Goal: Task Accomplishment & Management: Complete application form

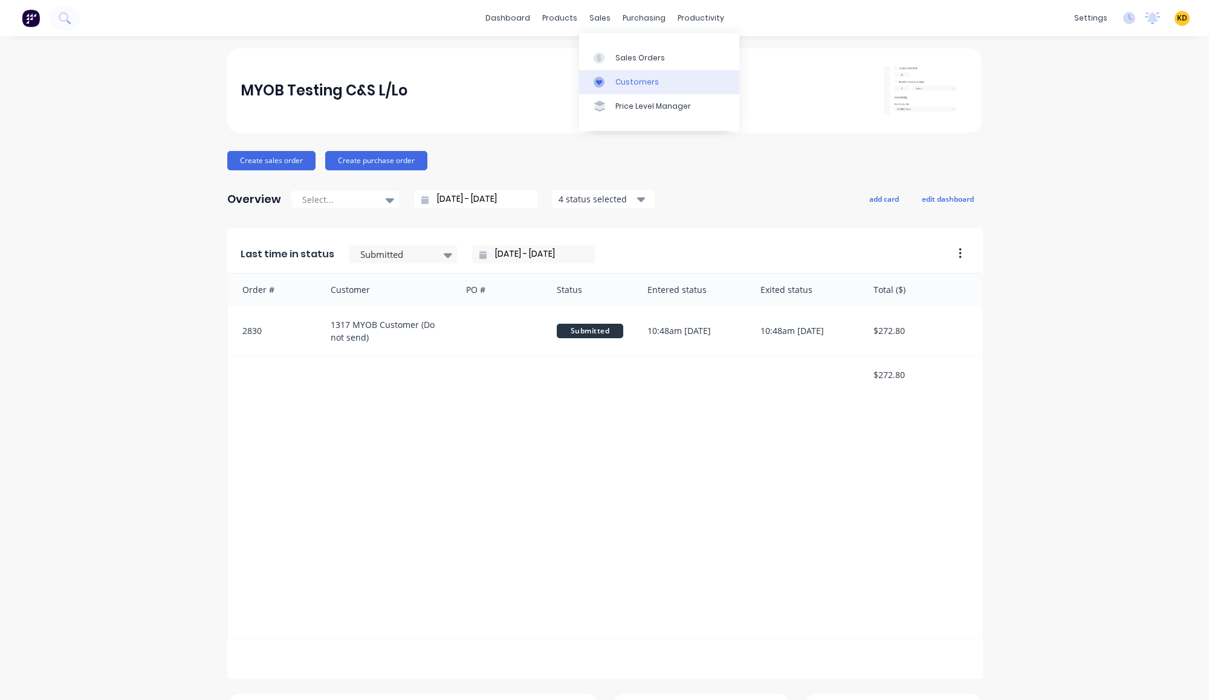
click at [644, 83] on div "Customers" at bounding box center [637, 82] width 44 height 11
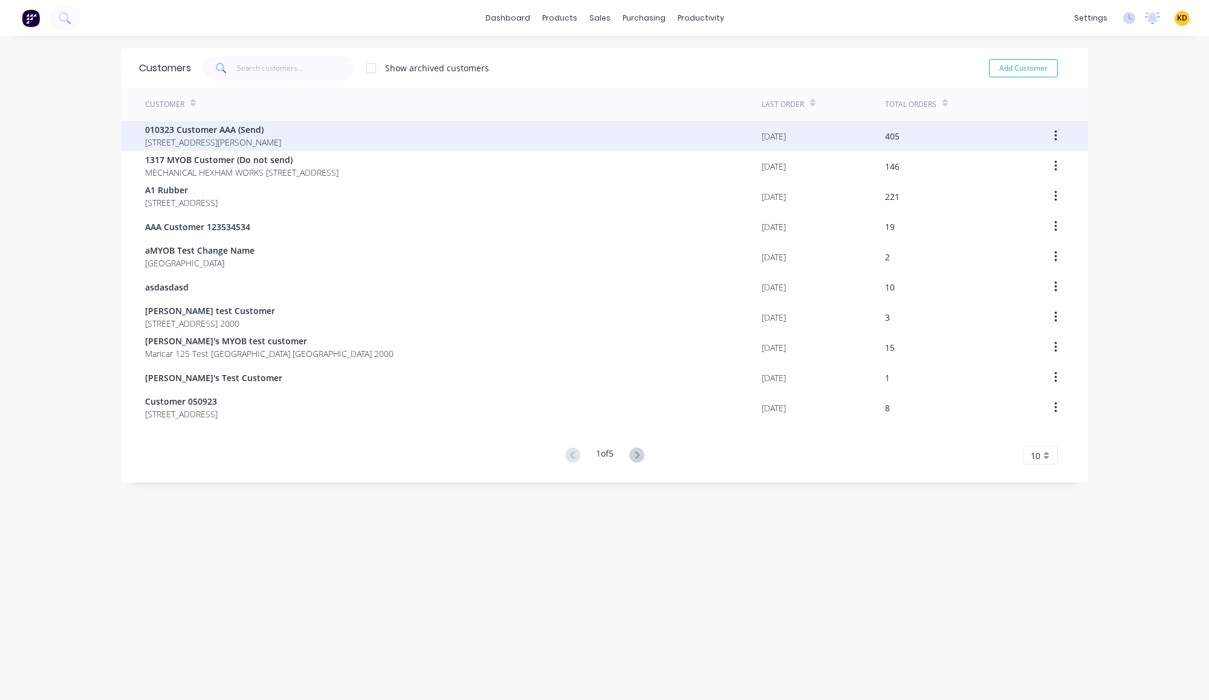
click at [418, 132] on div "010323 Customer AAA (Send) 40 Shirley St Clagirabaqqq Queensland Australia 4210" at bounding box center [453, 136] width 616 height 30
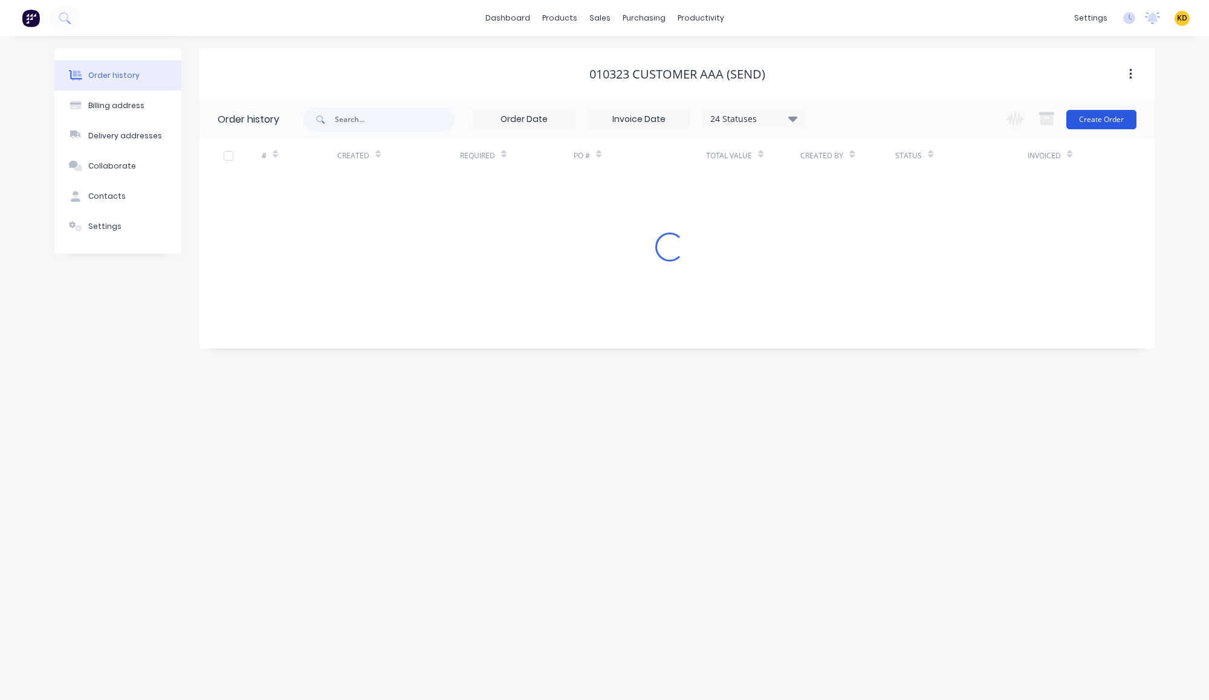
click at [1097, 125] on button "Create Order" at bounding box center [1101, 119] width 70 height 19
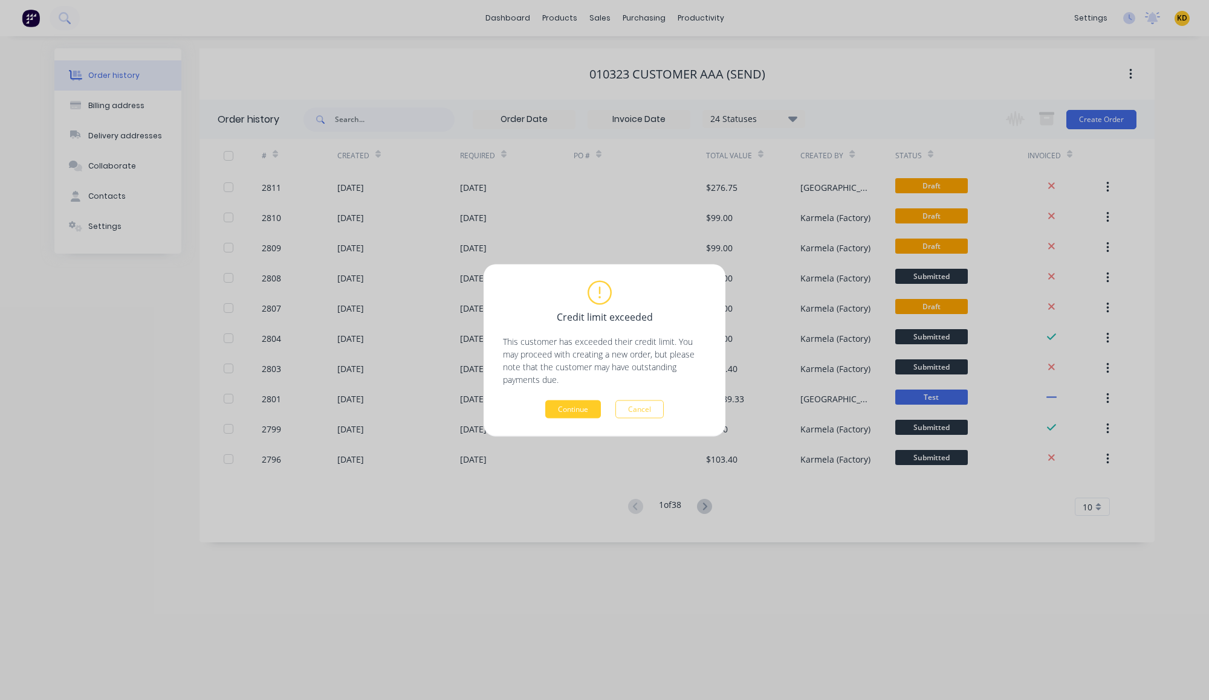
click at [563, 402] on button "Continue" at bounding box center [573, 409] width 56 height 18
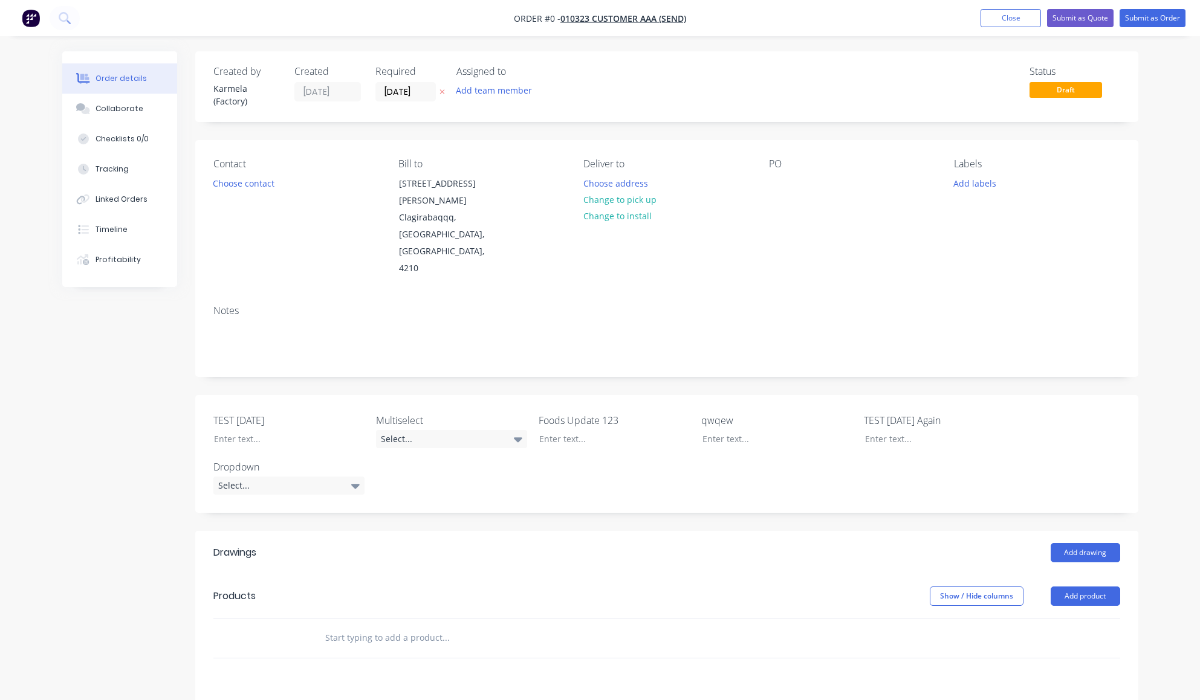
click at [421, 626] on input "text" at bounding box center [446, 638] width 242 height 24
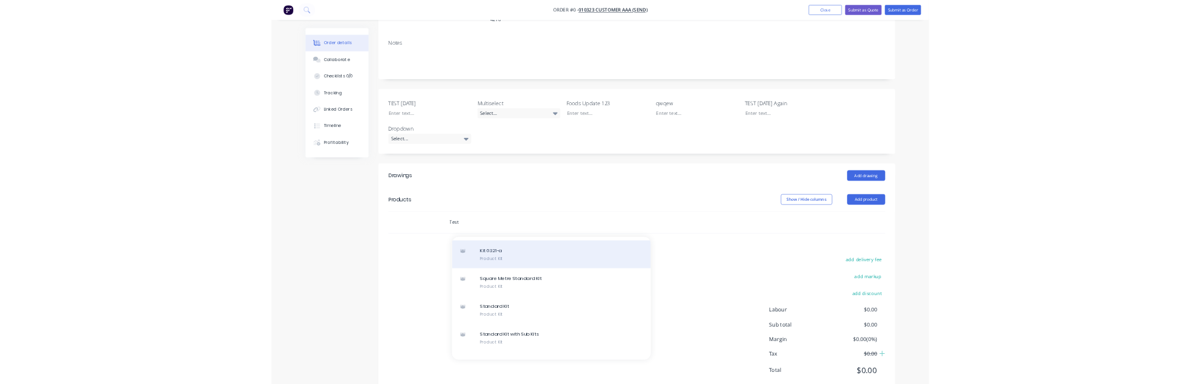
scroll to position [14052, 0]
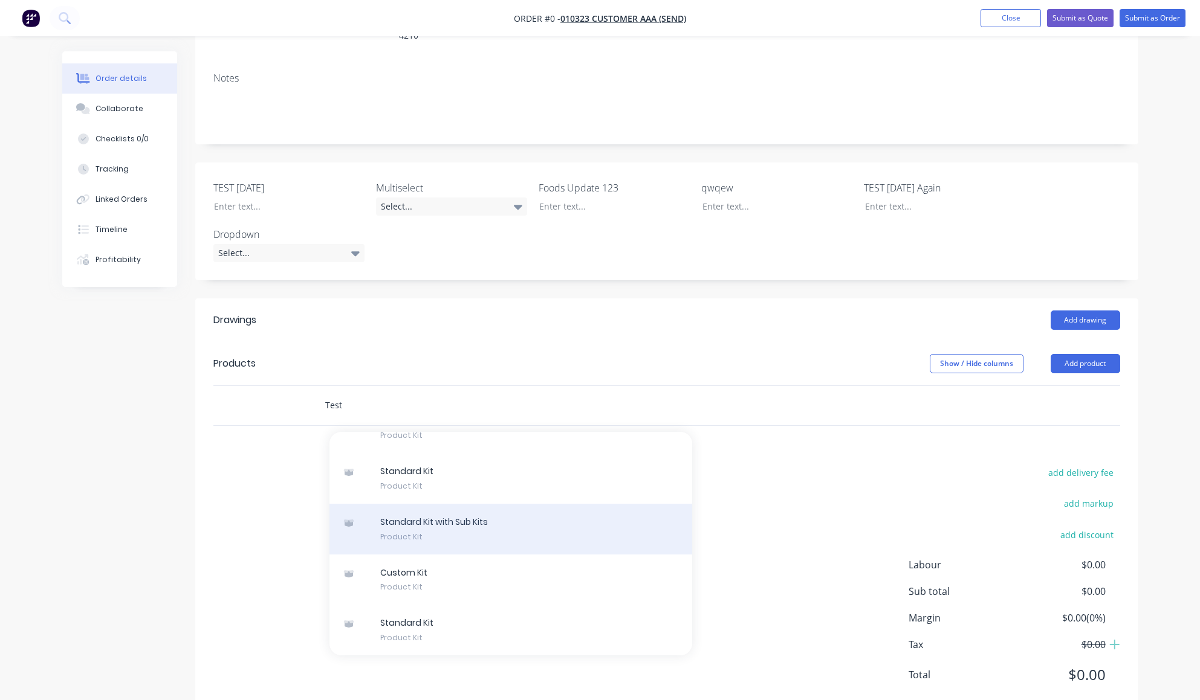
type input "Test"
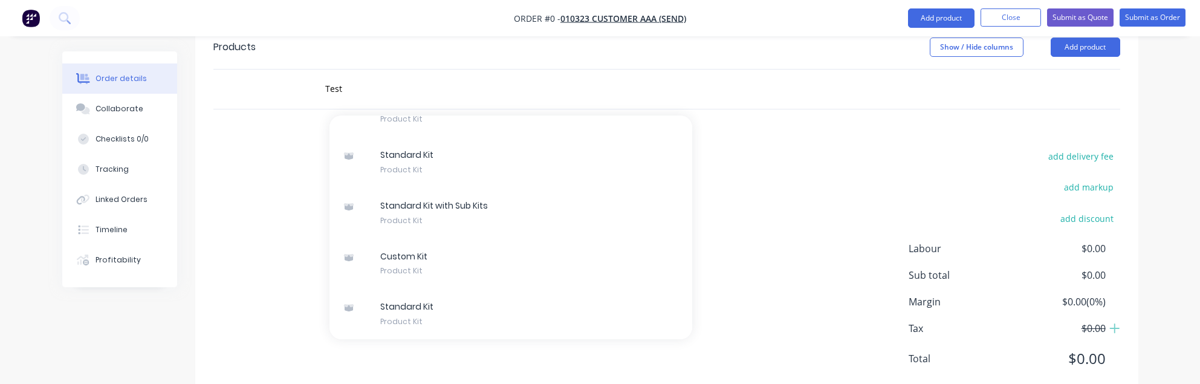
scroll to position [13834, 0]
click at [360, 77] on input "Test" at bounding box center [446, 89] width 242 height 24
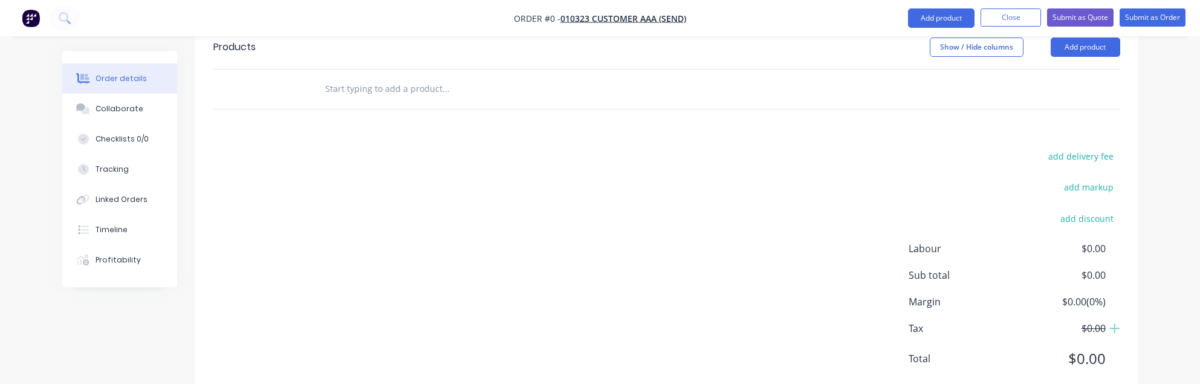
click at [367, 77] on input "text" at bounding box center [446, 89] width 242 height 24
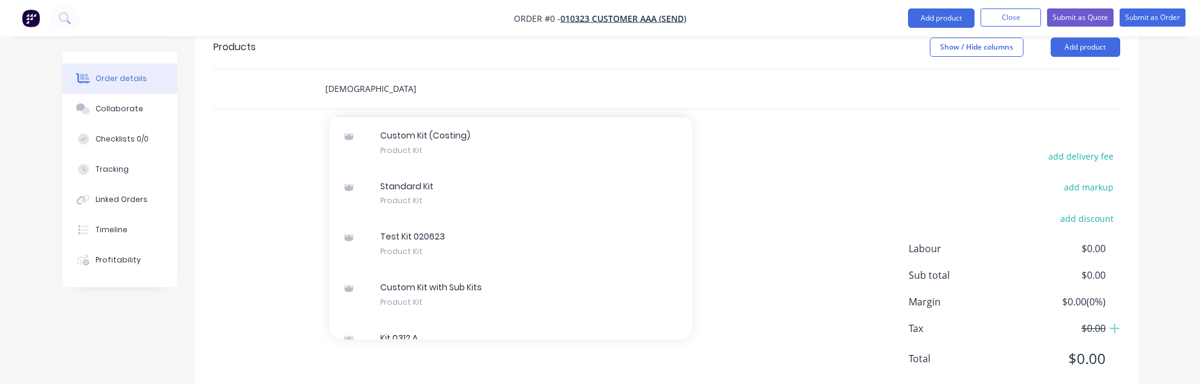
scroll to position [995, 0]
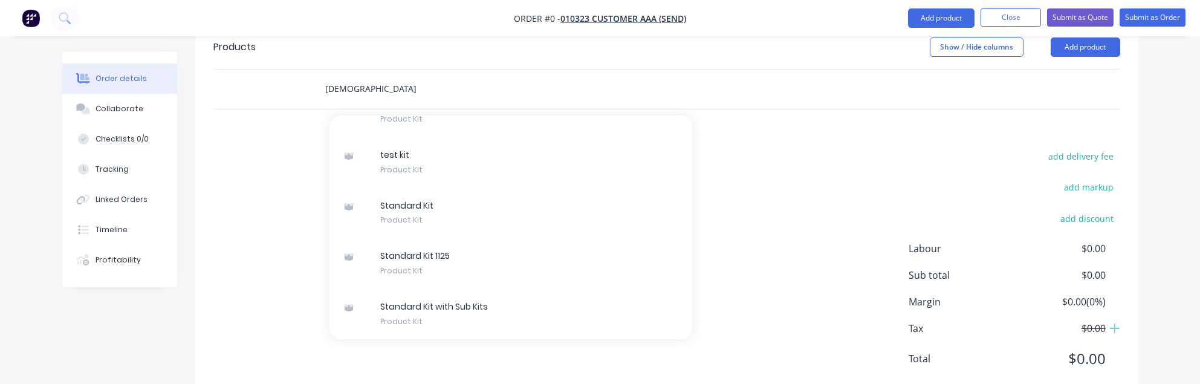
click at [375, 77] on input "karmela" at bounding box center [446, 89] width 242 height 24
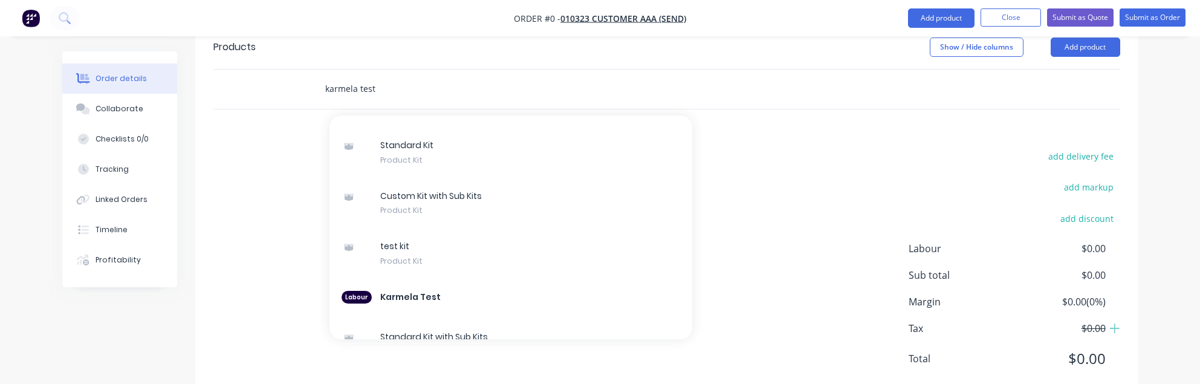
scroll to position [0, 0]
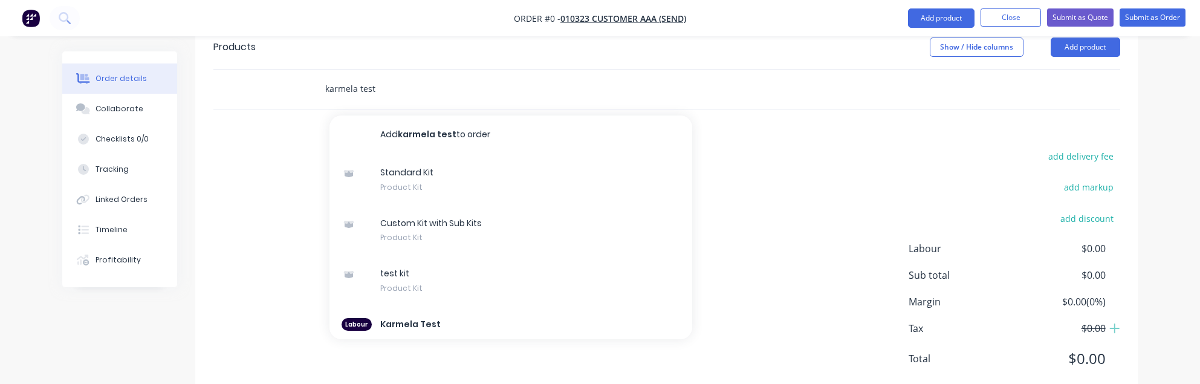
click at [408, 77] on input "karmela test" at bounding box center [446, 89] width 242 height 24
paste input "T"
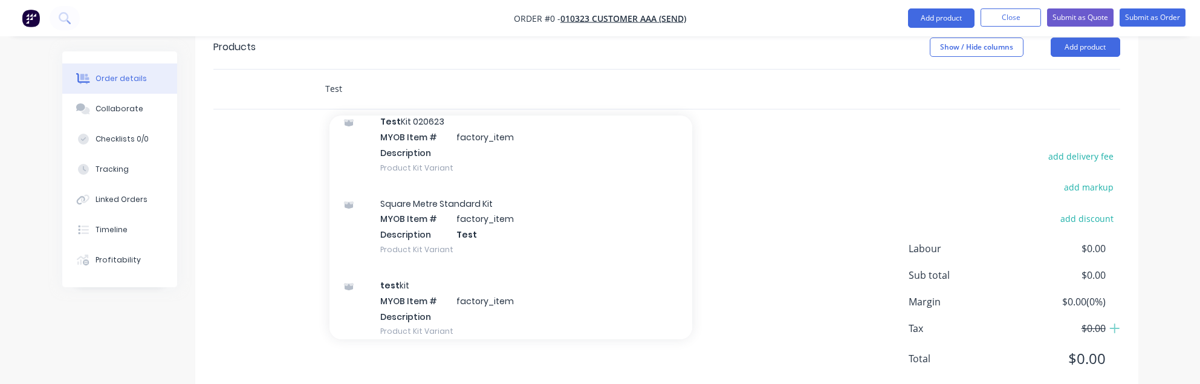
scroll to position [14052, 0]
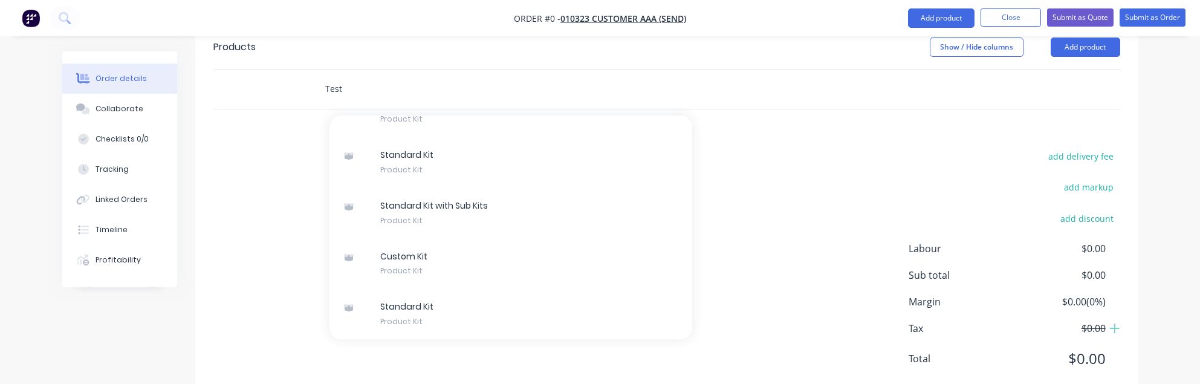
type input "Test"
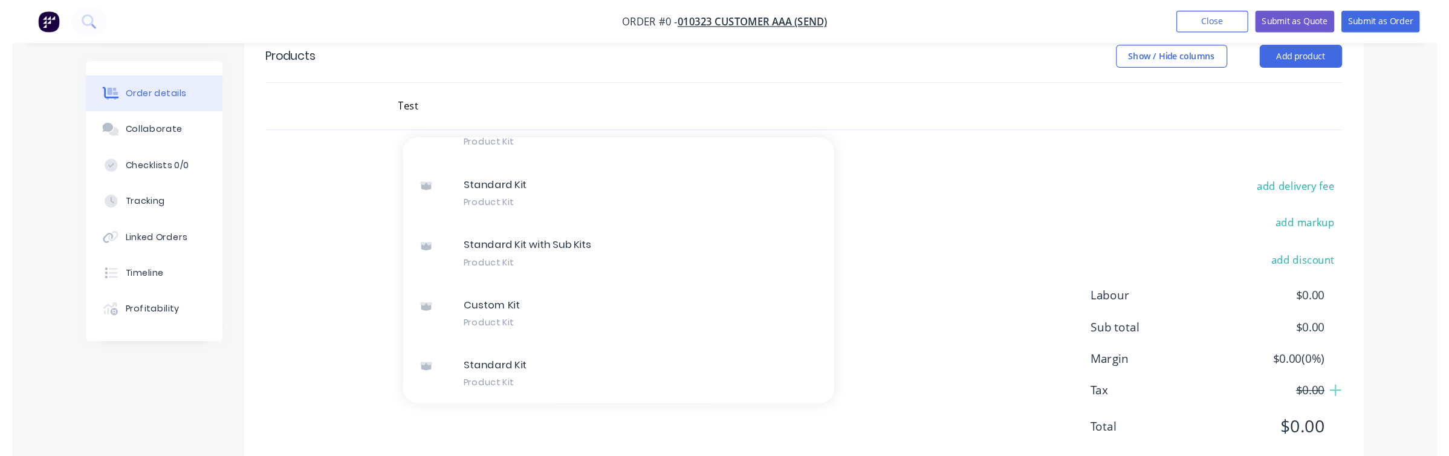
scroll to position [477, 0]
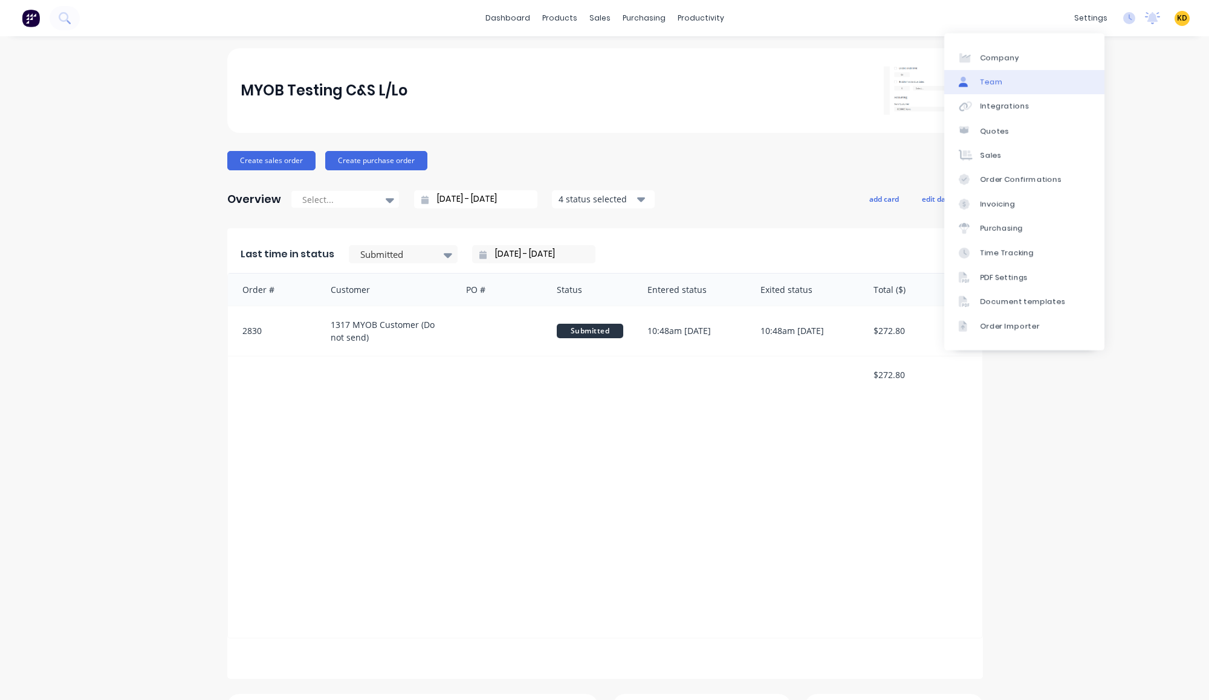
click at [1050, 76] on link "Team" at bounding box center [1024, 82] width 160 height 24
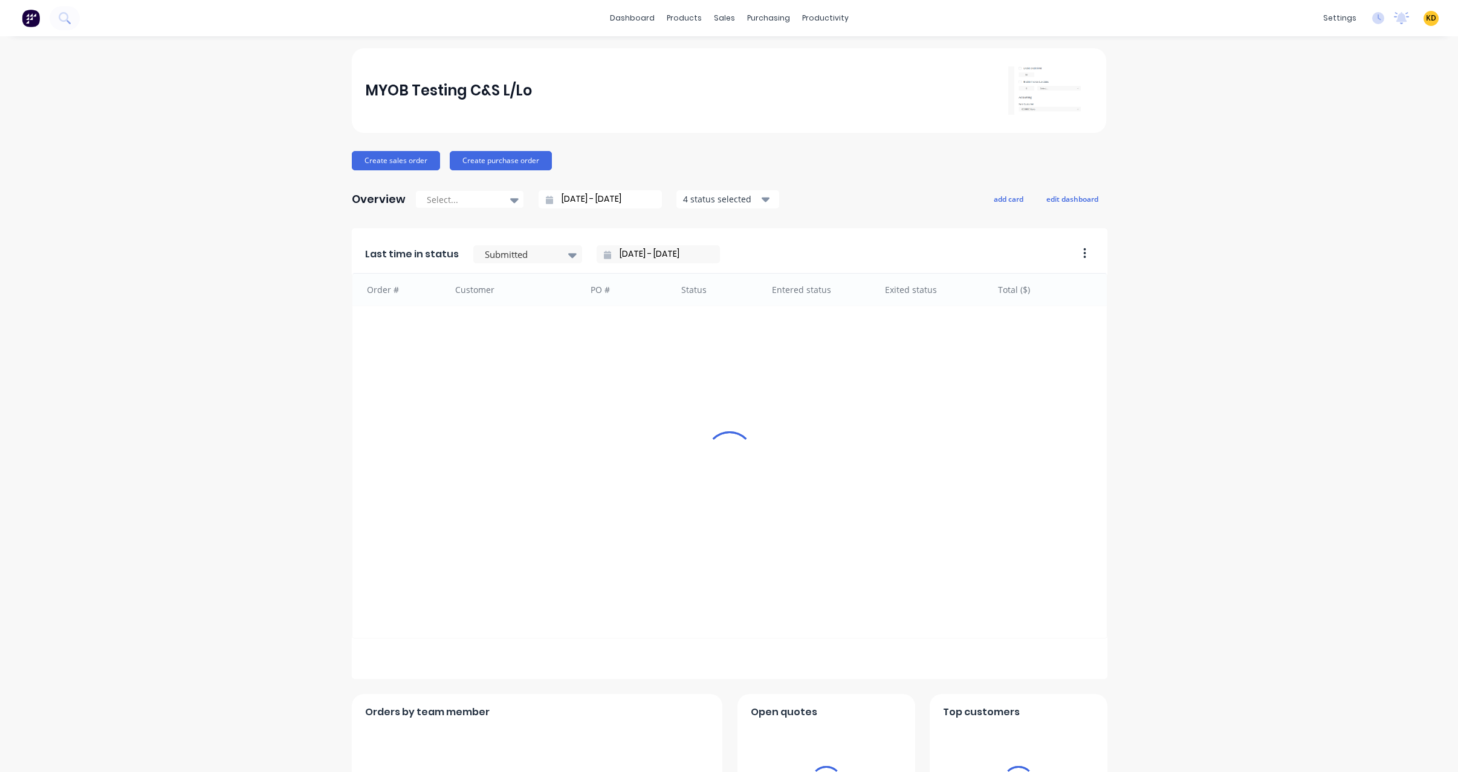
click at [1219, 300] on div "MYOB Testing C&S L/Lo Create sales order Create purchase order Overview Select.…" at bounding box center [729, 519] width 1458 height 942
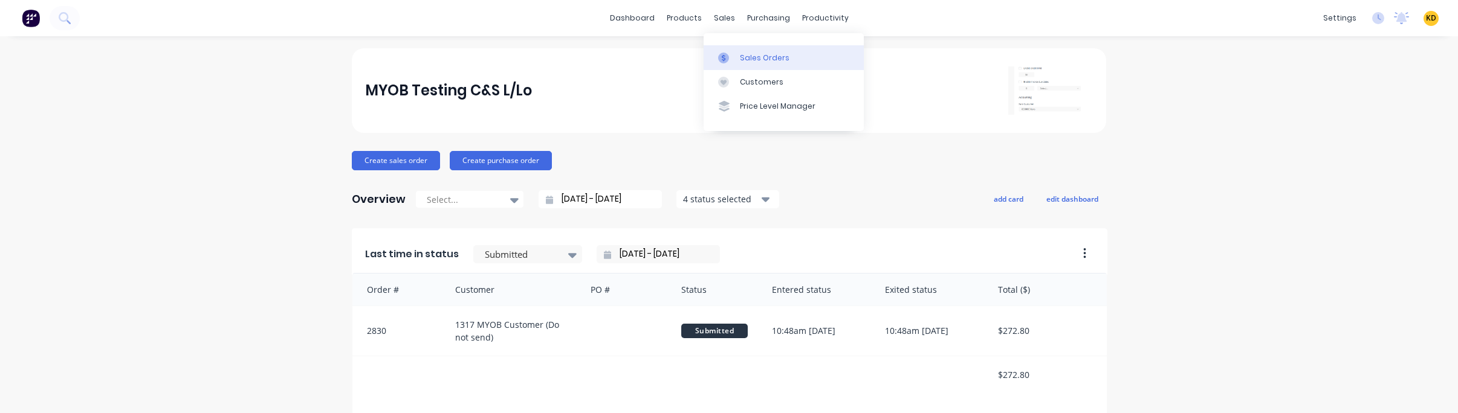
click at [758, 53] on div "Sales Orders" at bounding box center [765, 58] width 50 height 11
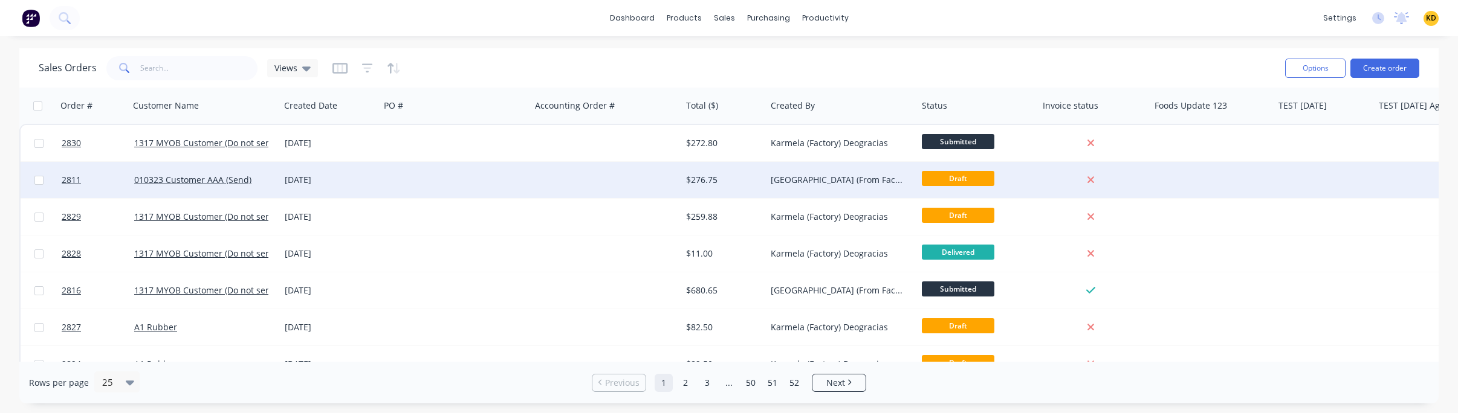
click at [803, 186] on div "Sydney (From Factory) Loteria" at bounding box center [838, 180] width 134 height 12
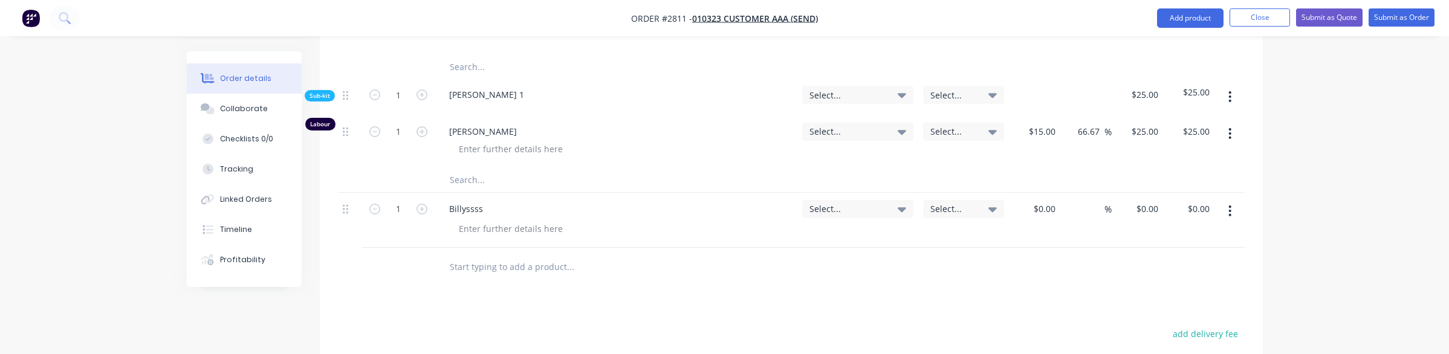
scroll to position [2004, 0]
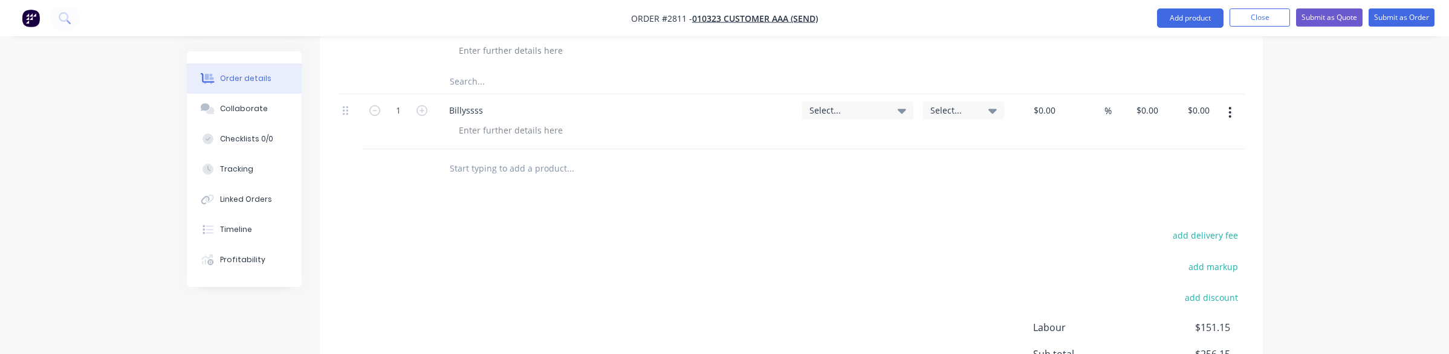
click at [502, 157] on input "text" at bounding box center [570, 169] width 242 height 24
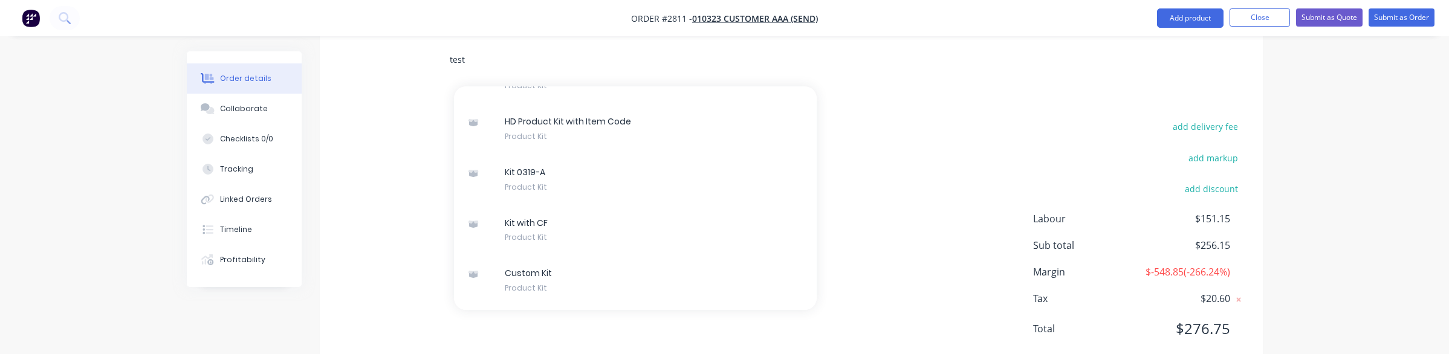
scroll to position [12560, 0]
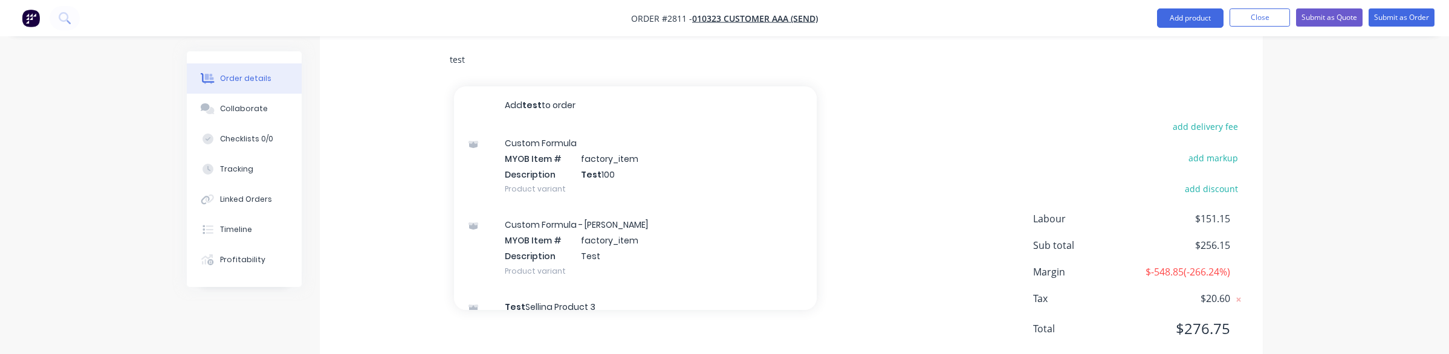
type input "test"
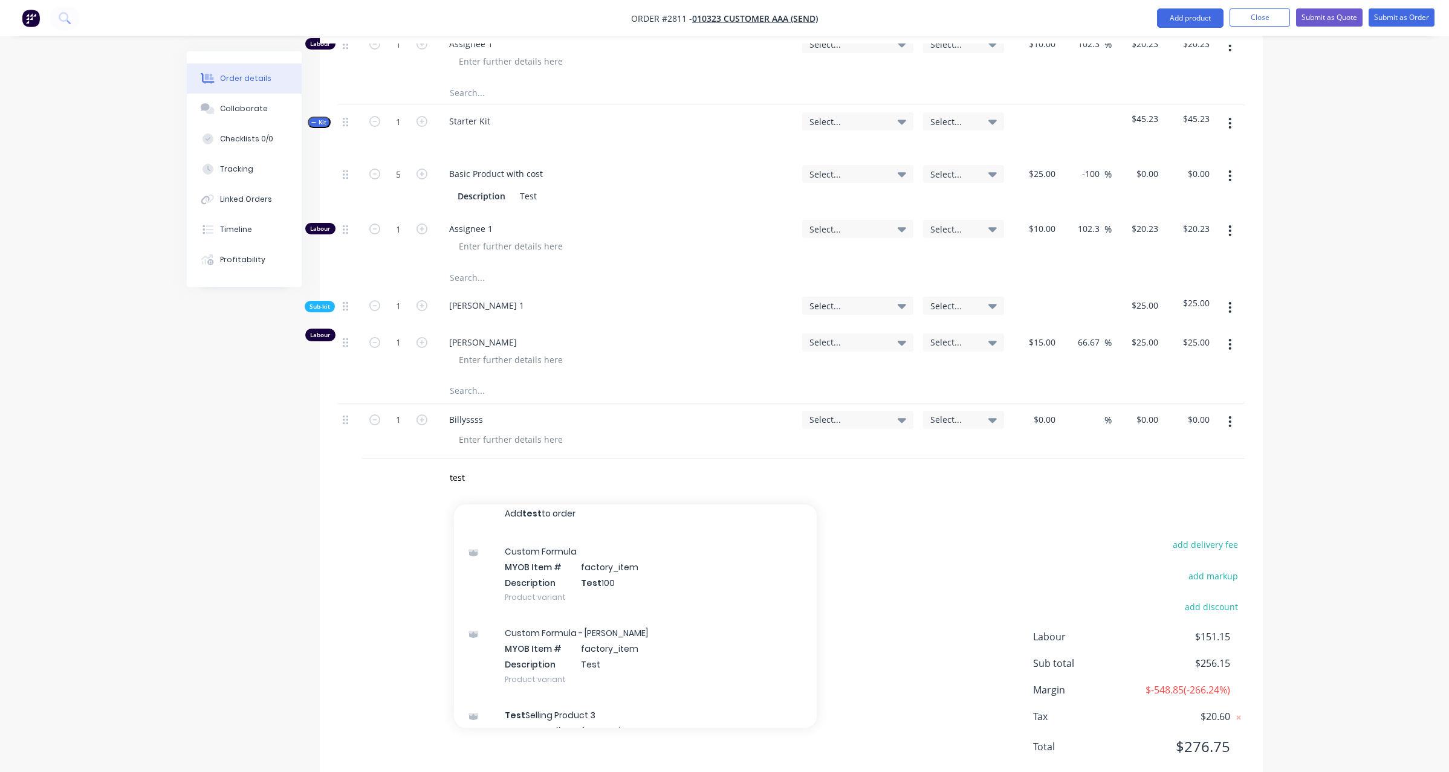
scroll to position [0, 0]
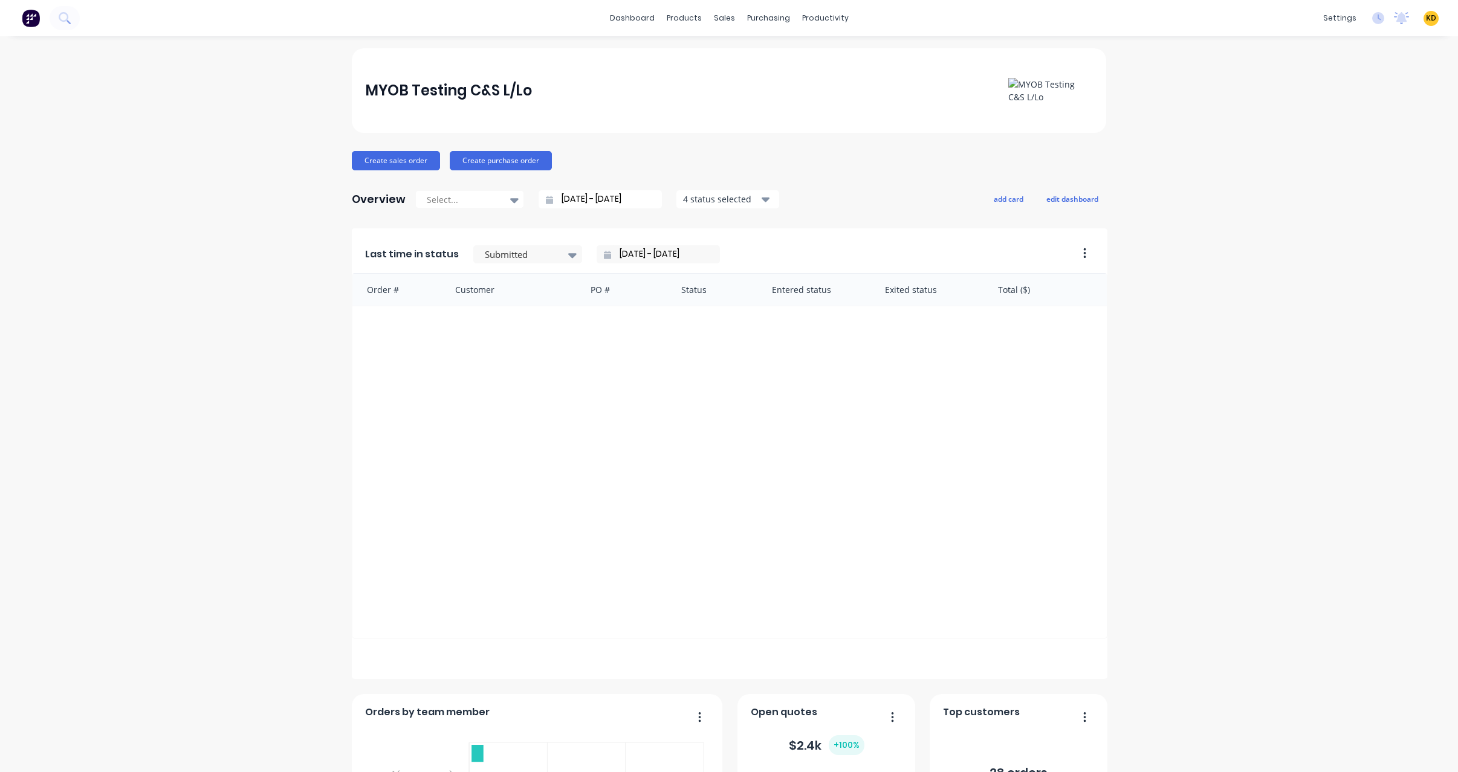
click at [1318, 251] on div "MYOB Testing C&S L/Lo Create sales order Create purchase order Overview Select.…" at bounding box center [729, 674] width 1458 height 1252
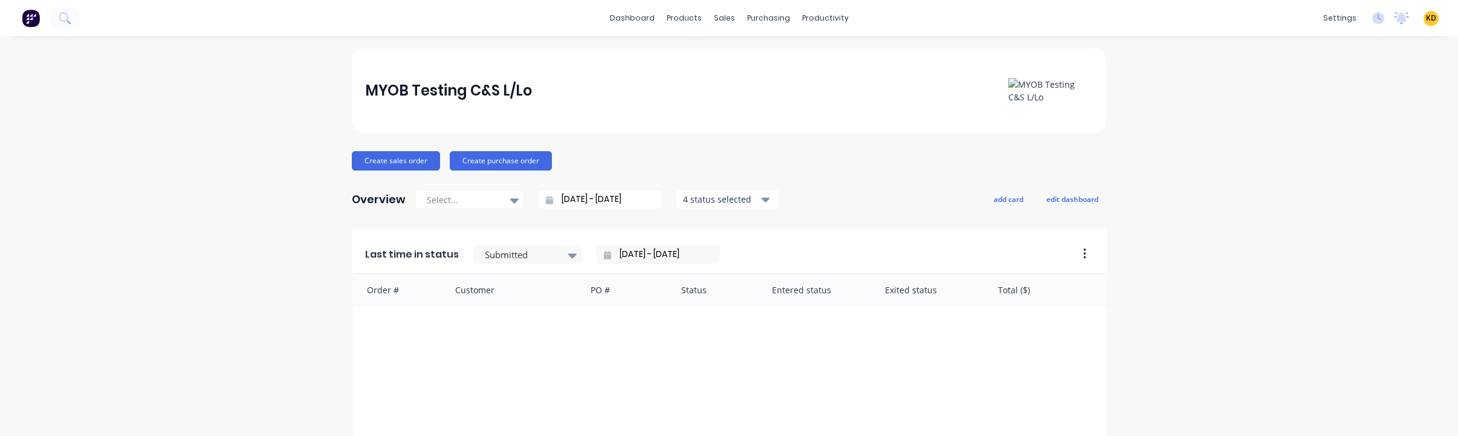
click at [1426, 18] on span "KD" at bounding box center [1431, 18] width 10 height 11
click at [698, 62] on div "Product Catalogue" at bounding box center [733, 58] width 75 height 11
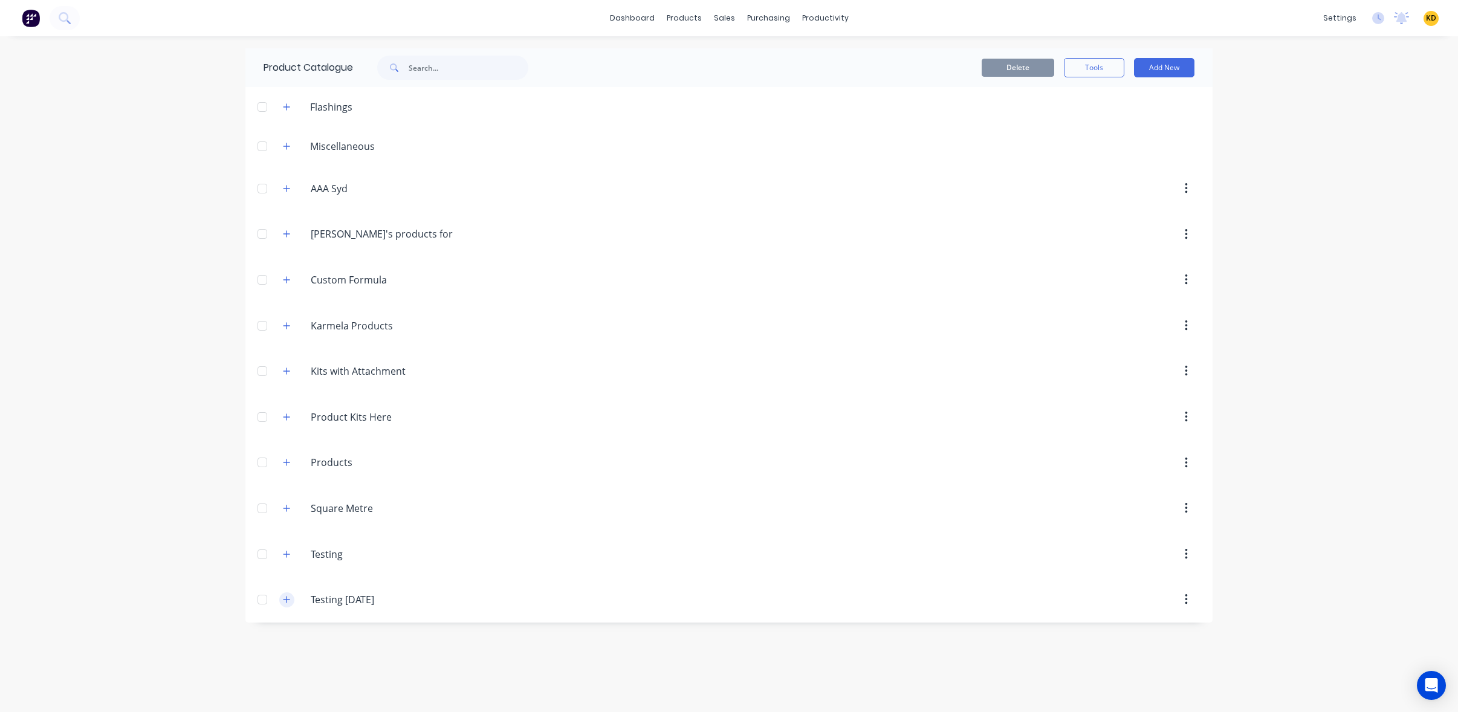
click at [289, 435] on icon "button" at bounding box center [286, 599] width 7 height 8
click at [448, 76] on input "text" at bounding box center [469, 68] width 120 height 24
type input "t"
type input "test"
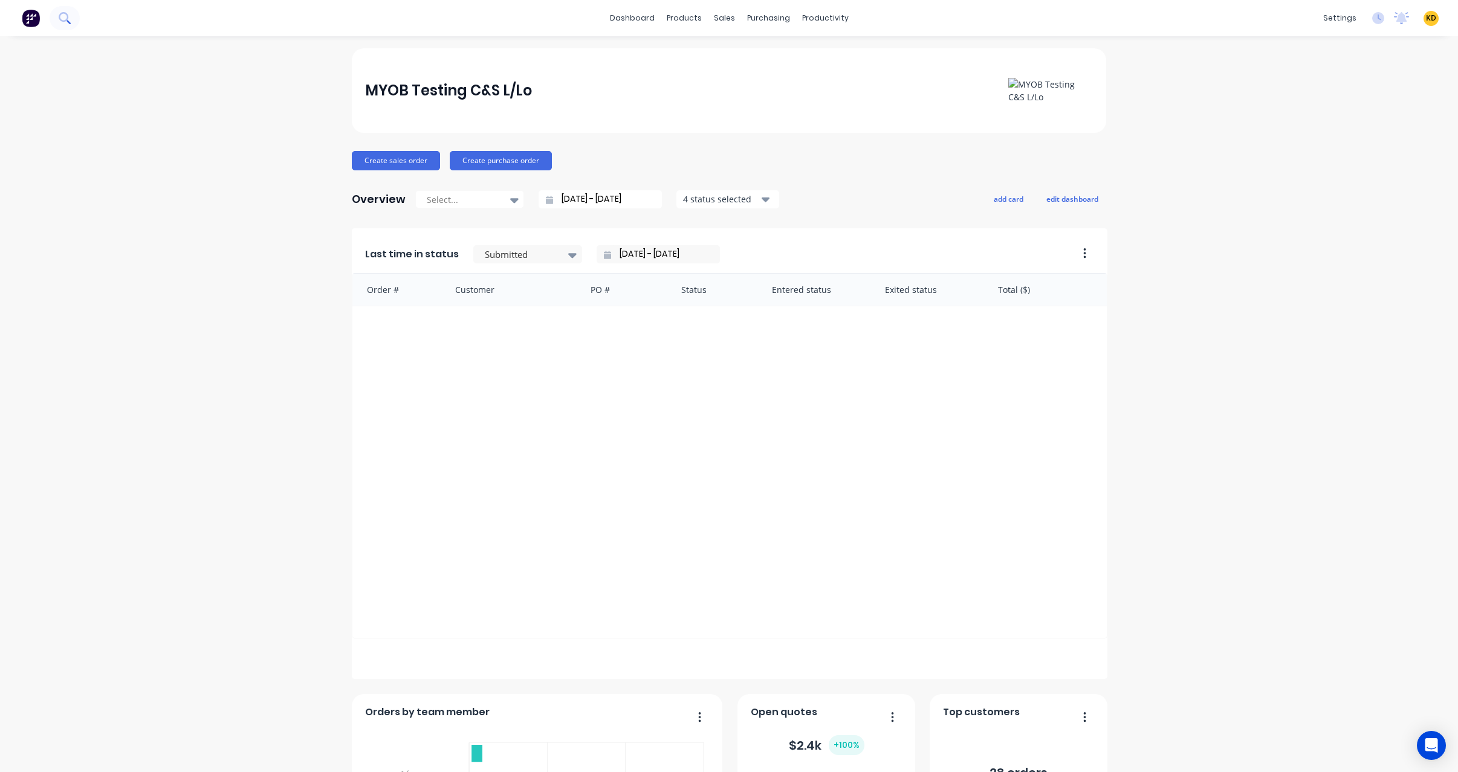
click at [69, 23] on icon at bounding box center [68, 22] width 4 height 4
click at [750, 84] on div "Customers" at bounding box center [762, 82] width 44 height 11
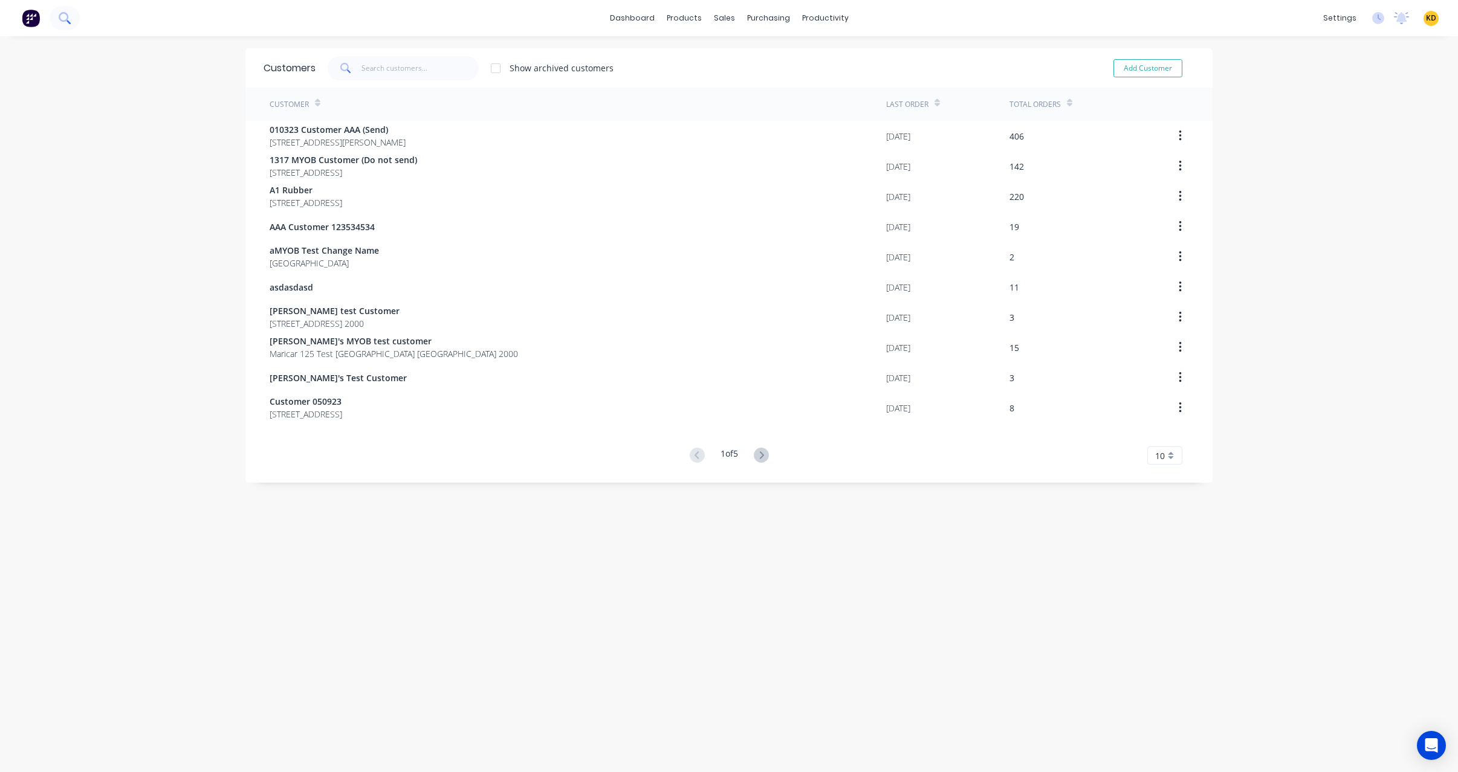
click at [71, 23] on button at bounding box center [65, 18] width 30 height 24
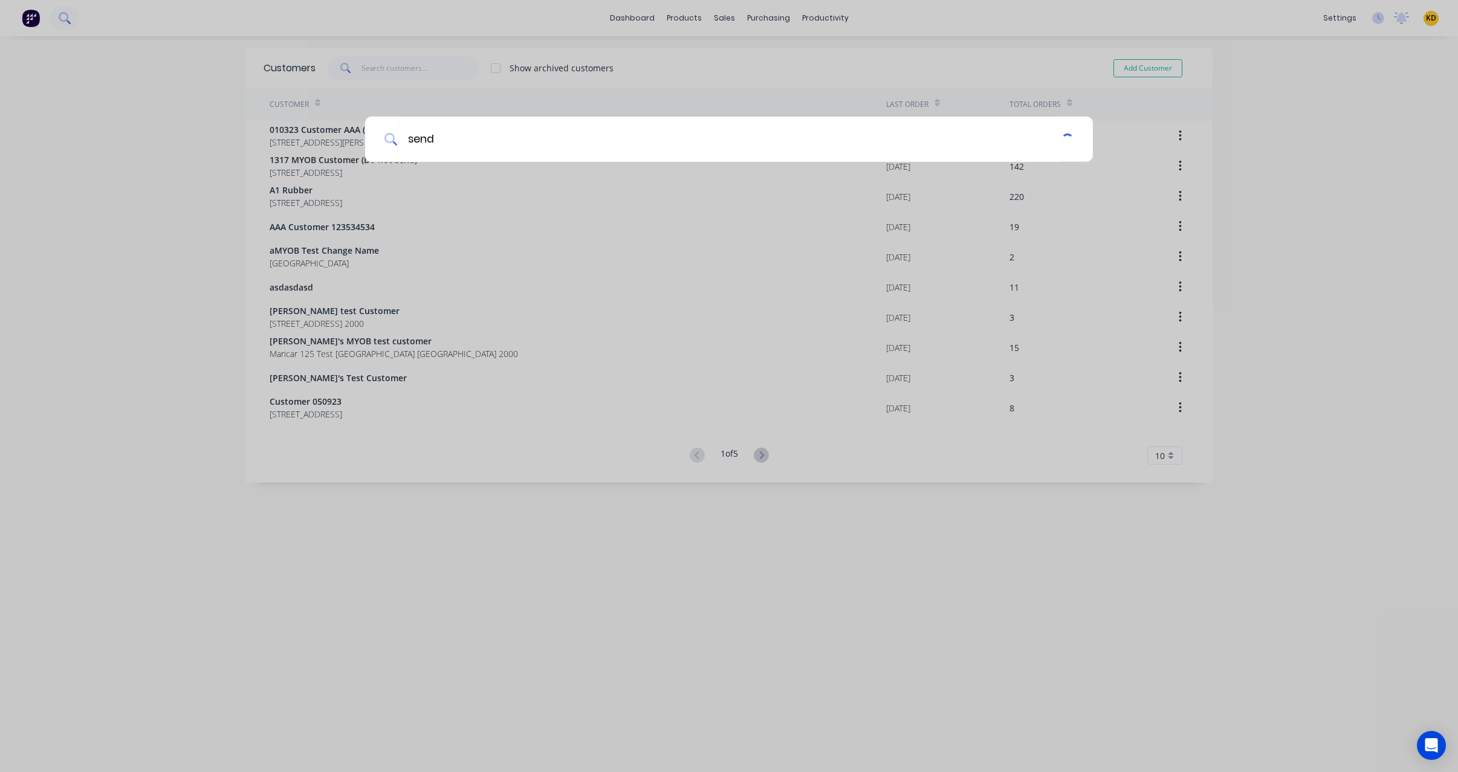
type input "send"
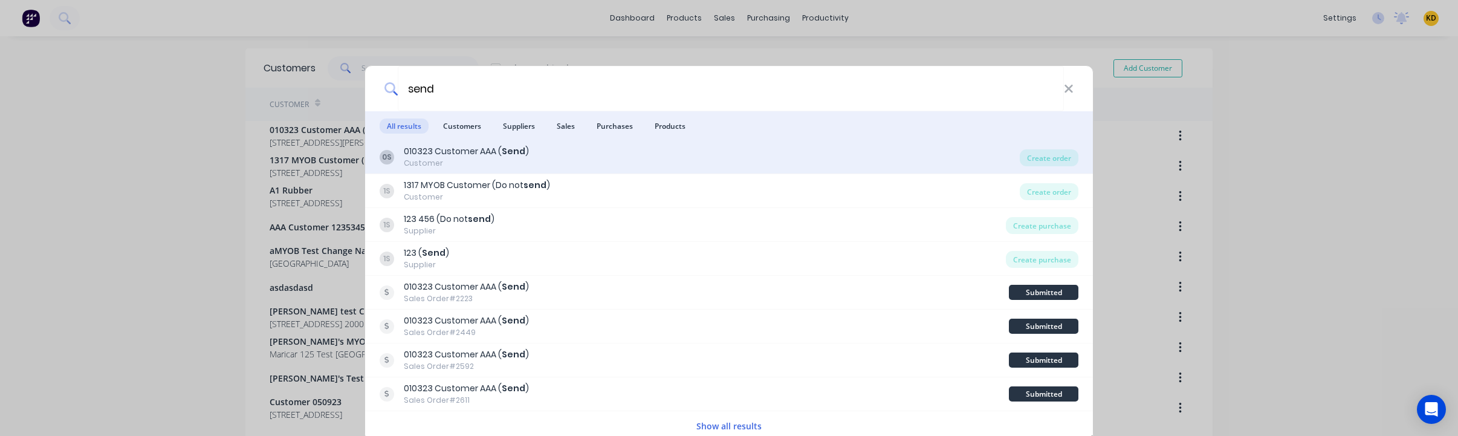
click at [1048, 166] on div "0S 010323 Customer AAA ( Send ) Customer Create order" at bounding box center [729, 157] width 728 height 34
click at [1044, 157] on div "Create order" at bounding box center [1049, 157] width 59 height 17
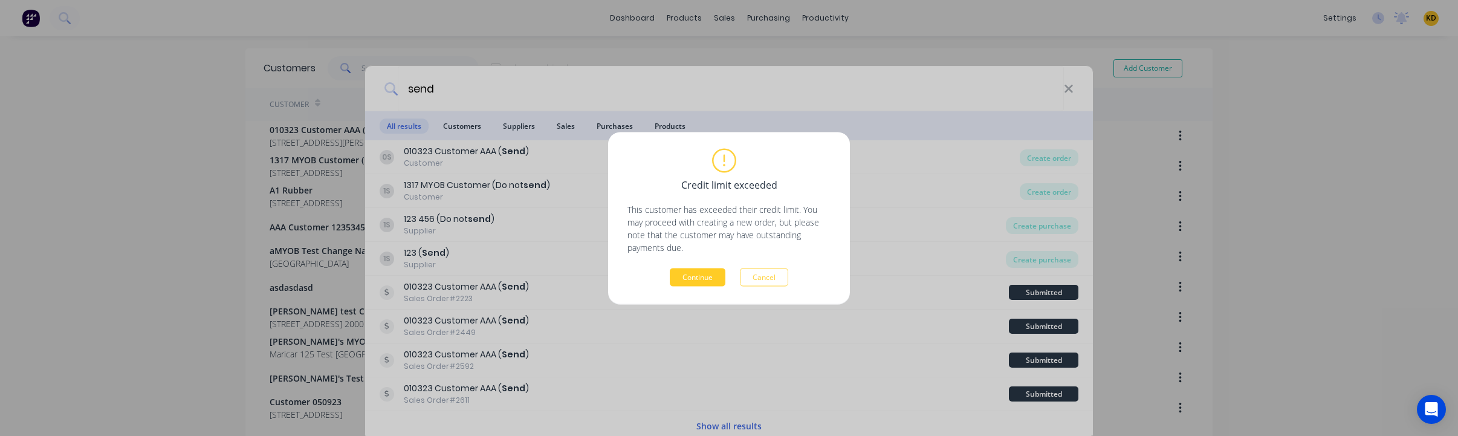
click at [701, 284] on button "Continue" at bounding box center [698, 277] width 56 height 18
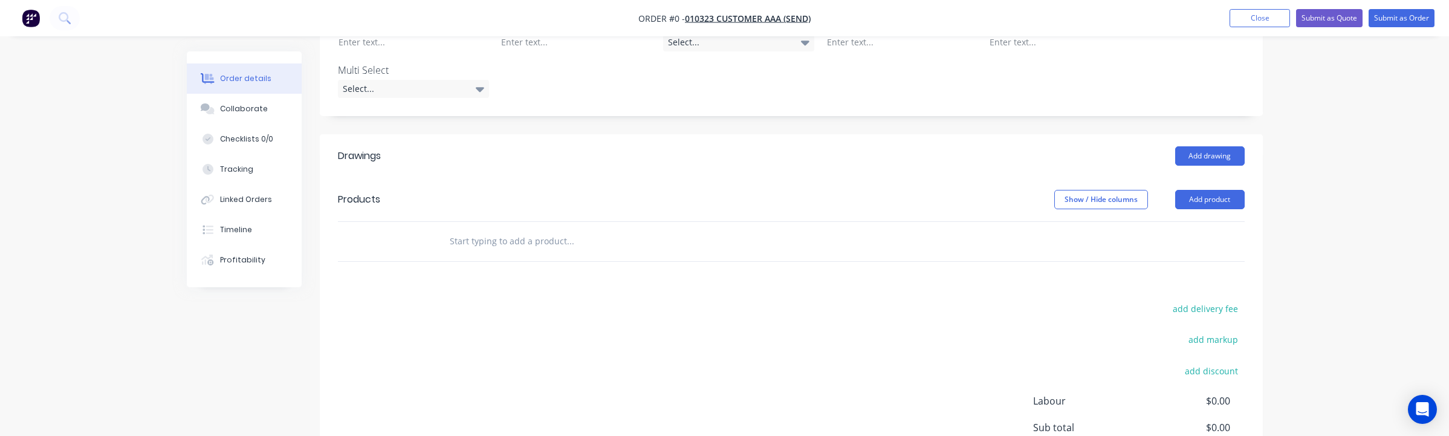
scroll to position [497, 0]
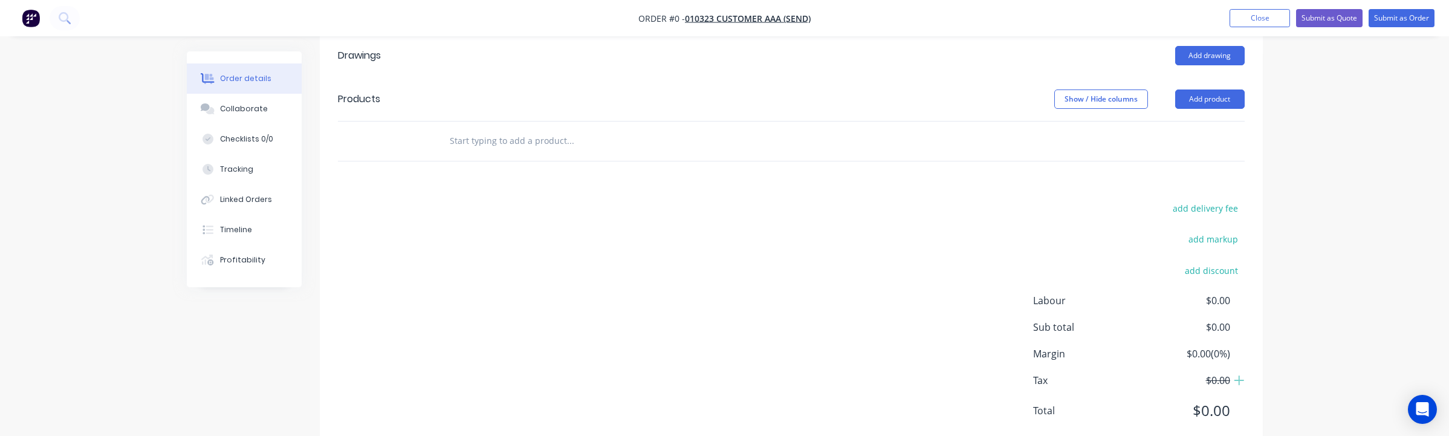
click at [554, 129] on input "text" at bounding box center [570, 141] width 242 height 24
type input "t"
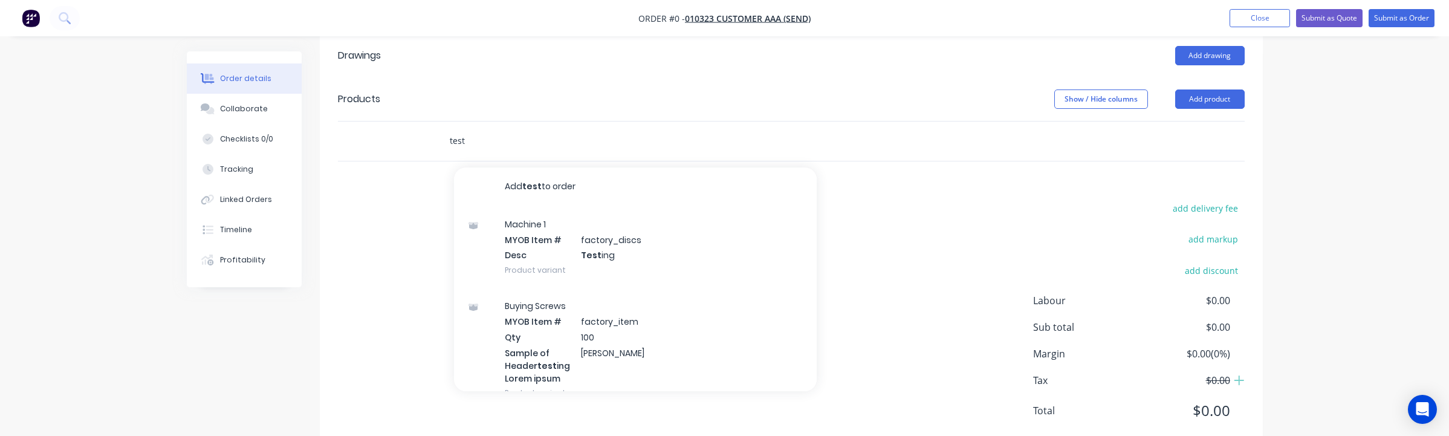
type input "test"
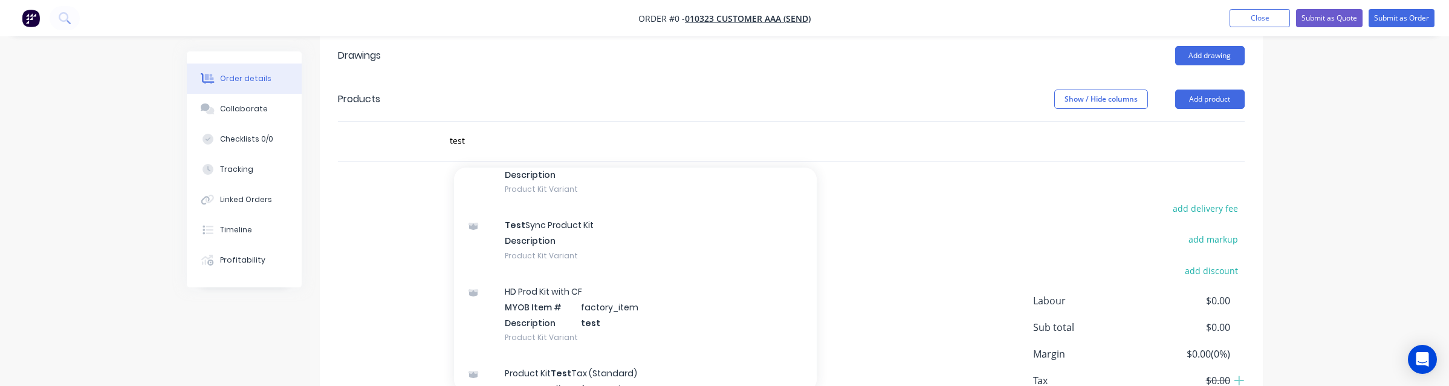
scroll to position [8806, 0]
